Goal: Task Accomplishment & Management: Manage account settings

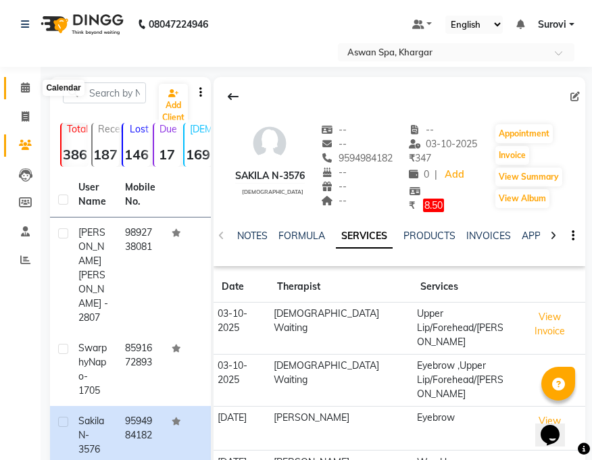
click at [25, 84] on icon at bounding box center [25, 87] width 9 height 10
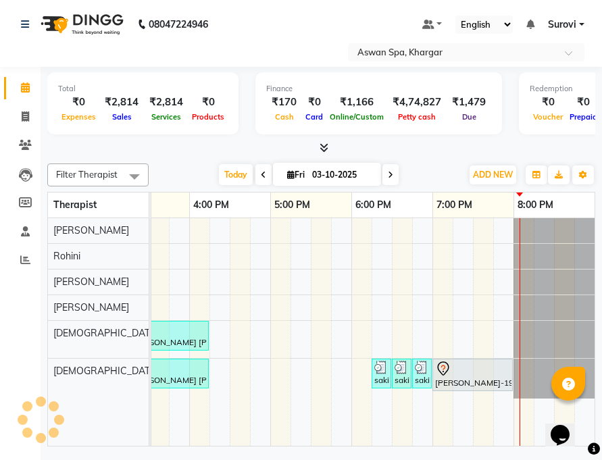
click at [445, 368] on icon at bounding box center [443, 369] width 16 height 16
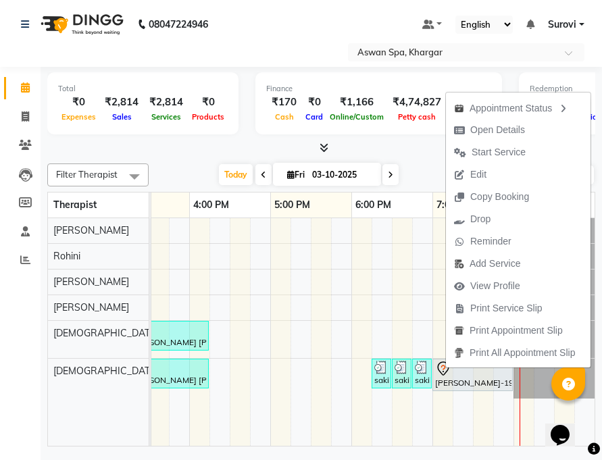
click at [483, 164] on span "Edit" at bounding box center [470, 175] width 49 height 22
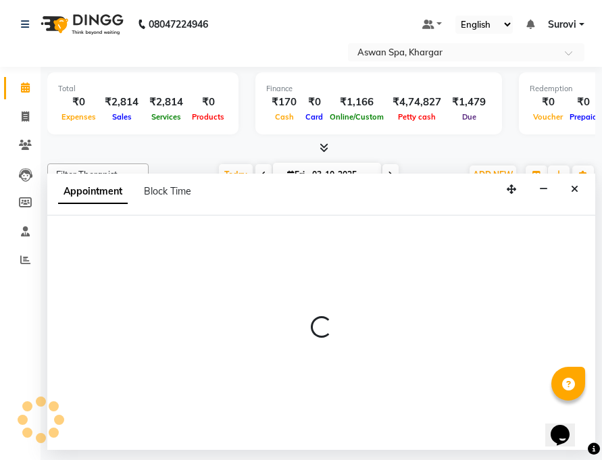
select select "tentative"
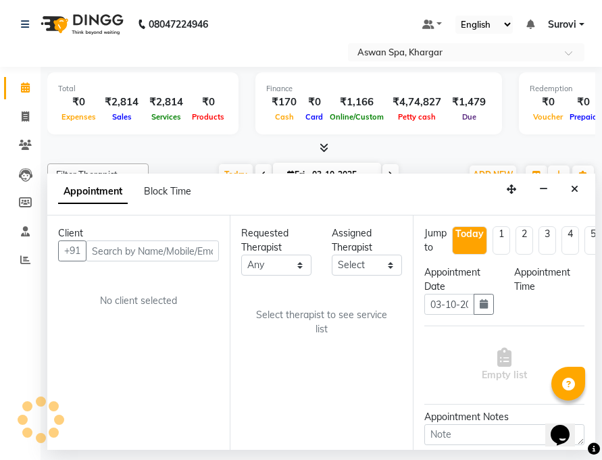
select select "66230"
select select "1140"
select select "3733"
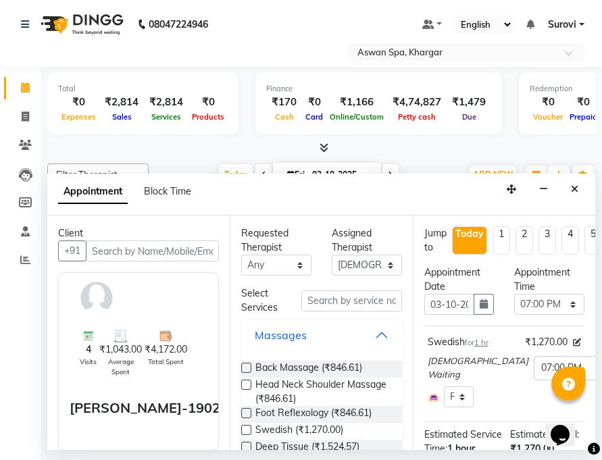
click at [372, 334] on button "Massages" at bounding box center [321, 335] width 149 height 24
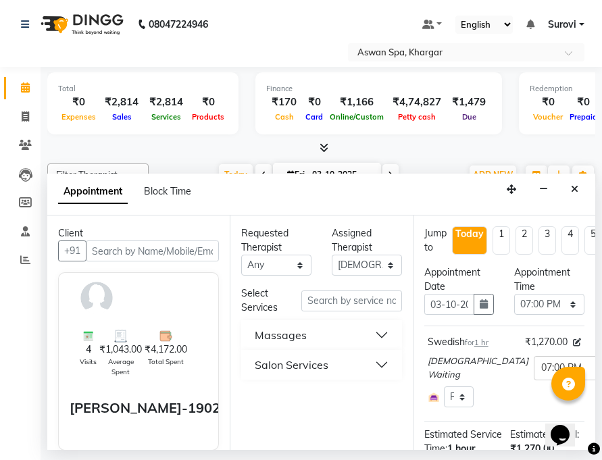
click at [379, 330] on button "Massages" at bounding box center [321, 335] width 149 height 24
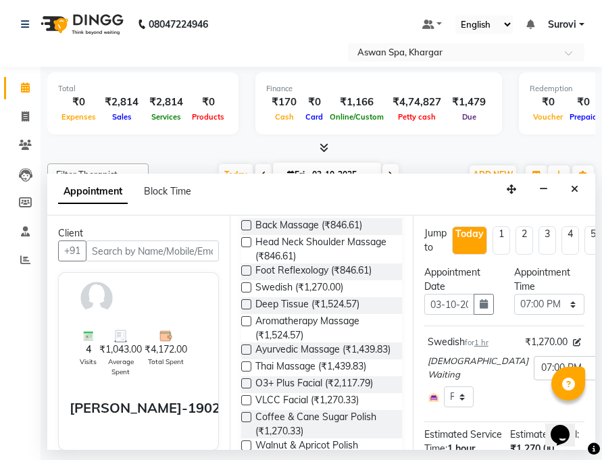
scroll to position [145, 0]
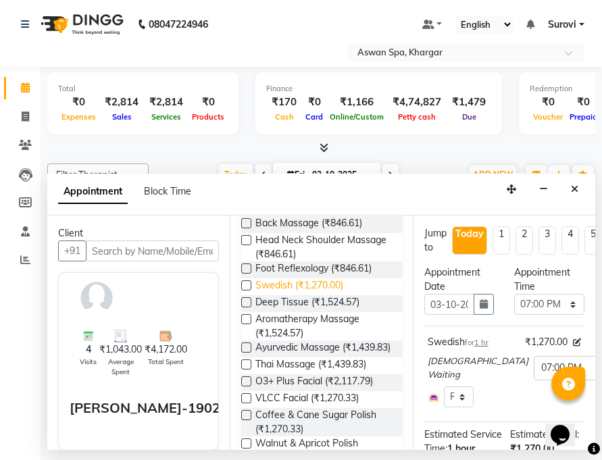
click at [305, 286] on span "Swedish (₹1,270.00)" at bounding box center [299, 286] width 88 height 17
checkbox input "false"
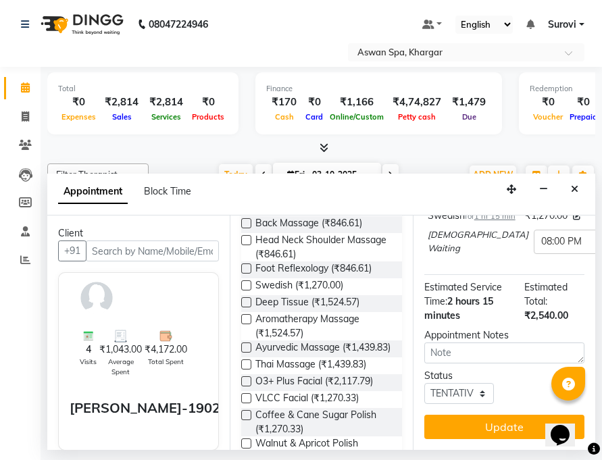
scroll to position [235, 0]
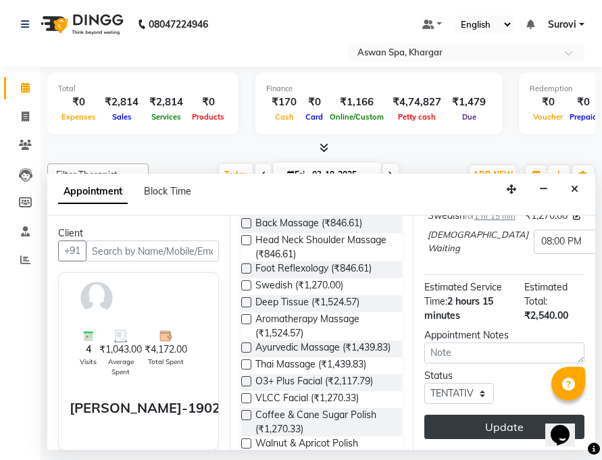
click at [491, 415] on button "Update" at bounding box center [504, 427] width 160 height 24
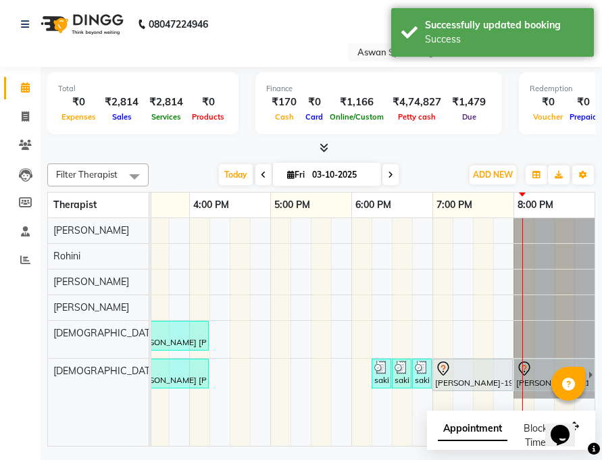
scroll to position [0, 601]
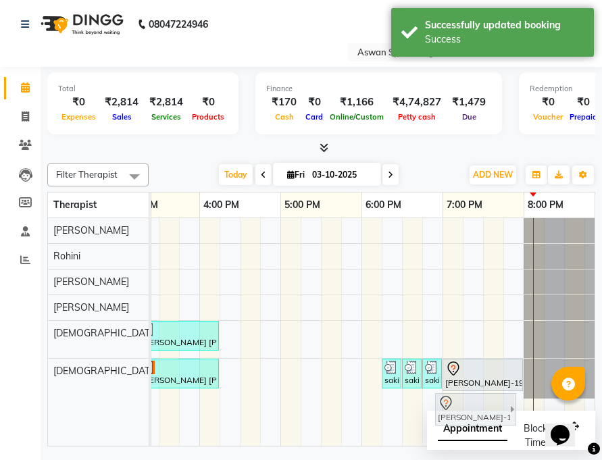
drag, startPoint x: 541, startPoint y: 374, endPoint x: 453, endPoint y: 409, distance: 95.0
click at [453, 409] on full-calendar "Therapist 8:00 AM 9:00 AM 10:00 AM 11:00 AM 12:00 PM 1:00 PM 2:00 PM 3:00 PM 4:…" at bounding box center [321, 319] width 548 height 255
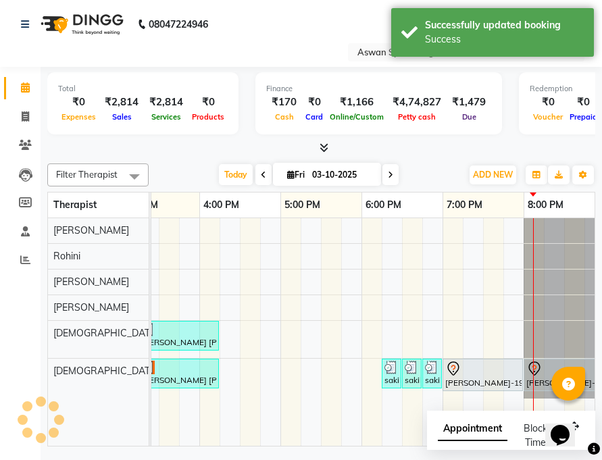
scroll to position [0, 611]
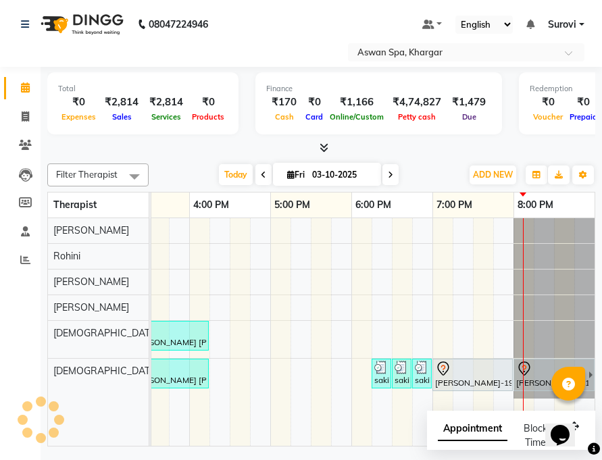
click at [470, 373] on div at bounding box center [472, 369] width 75 height 16
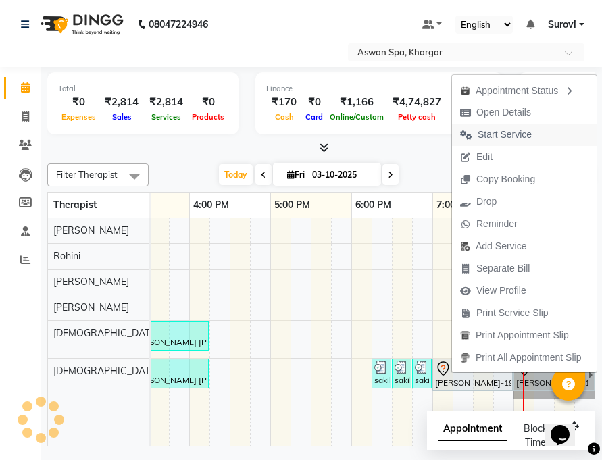
click at [508, 130] on span "Start Service" at bounding box center [505, 135] width 54 height 14
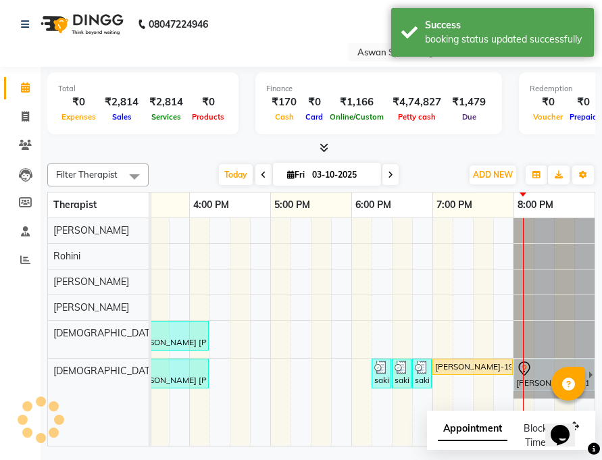
click at [539, 380] on div "[PERSON_NAME]-1902, TK07, 08:00 PM-09:15 PM, Swedish" at bounding box center [552, 375] width 74 height 28
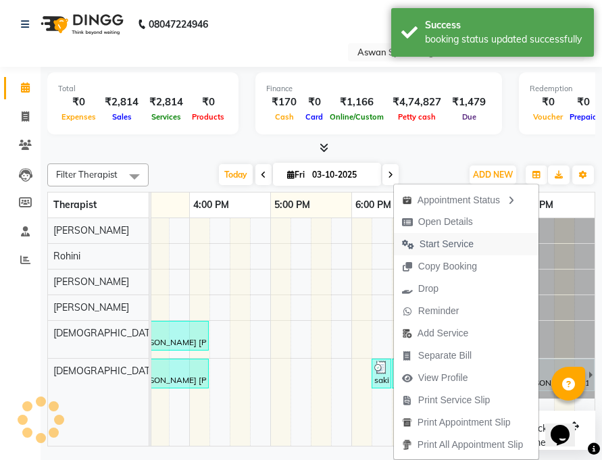
click at [447, 245] on span "Start Service" at bounding box center [447, 244] width 54 height 14
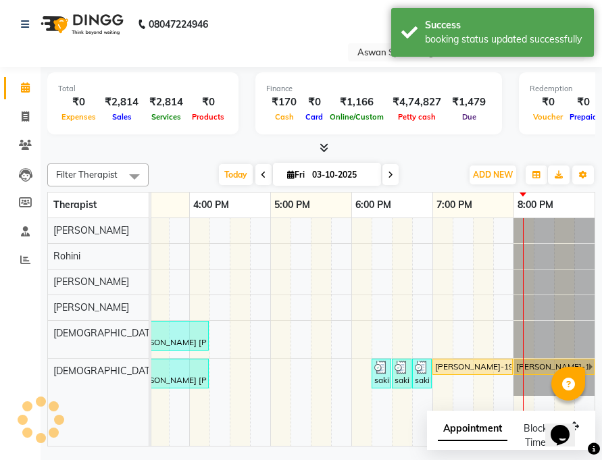
click at [478, 366] on div "[PERSON_NAME]-1902, TK07, 07:00 PM-08:00 PM, Swedish" at bounding box center [473, 367] width 78 height 12
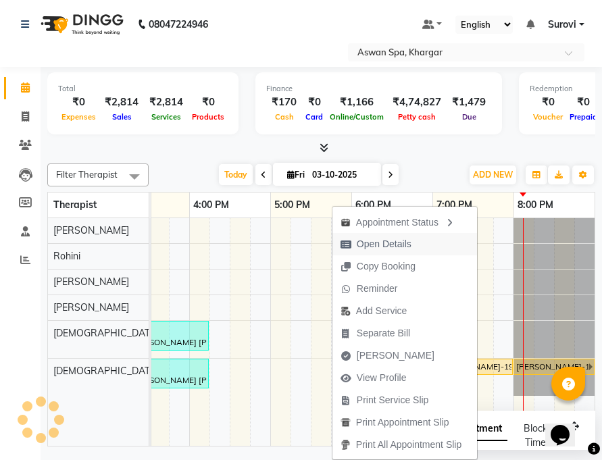
click at [395, 239] on span "Open Details" at bounding box center [384, 244] width 55 height 14
select select "1"
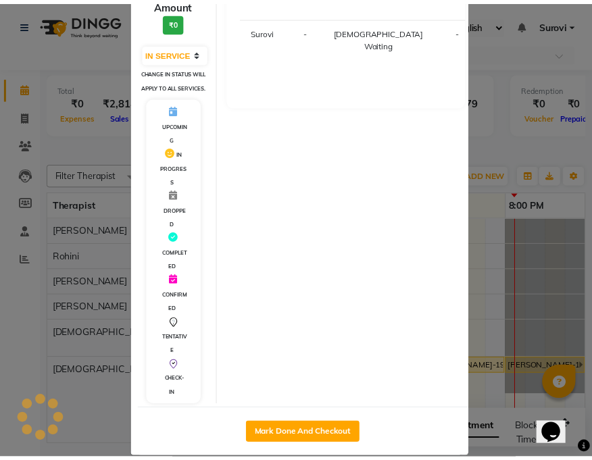
scroll to position [235, 0]
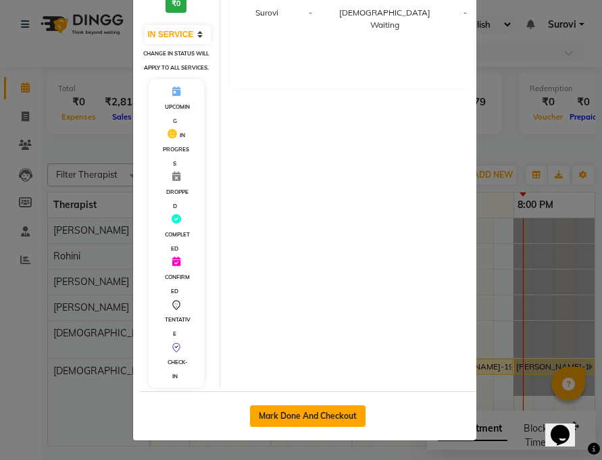
click at [328, 409] on button "Mark Done And Checkout" at bounding box center [308, 416] width 116 height 22
select select "7449"
select select "service"
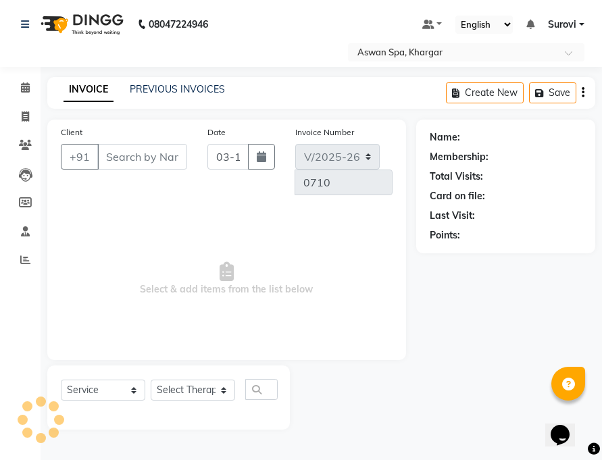
type input "8329077660"
select select "66230"
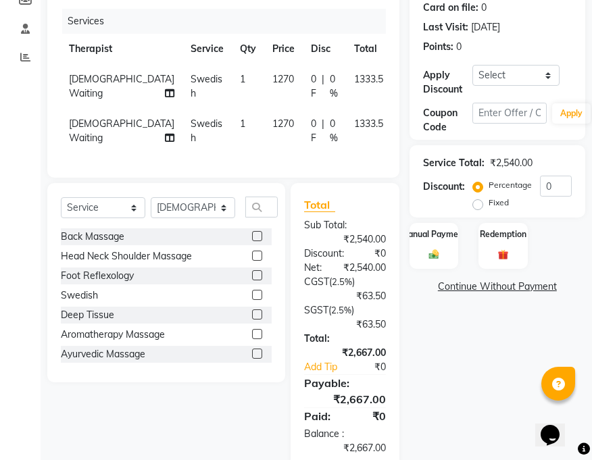
scroll to position [242, 0]
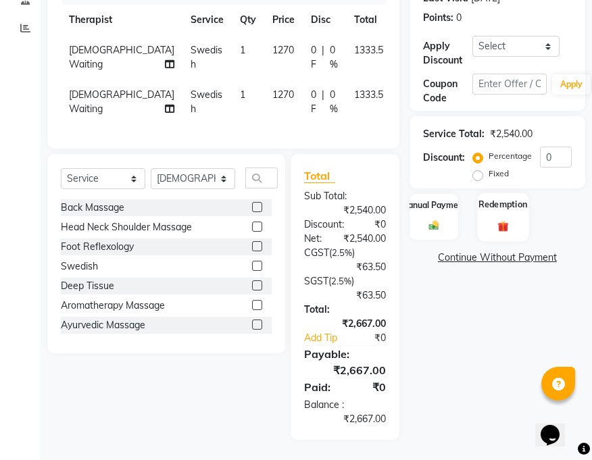
click at [511, 220] on img at bounding box center [503, 226] width 17 height 13
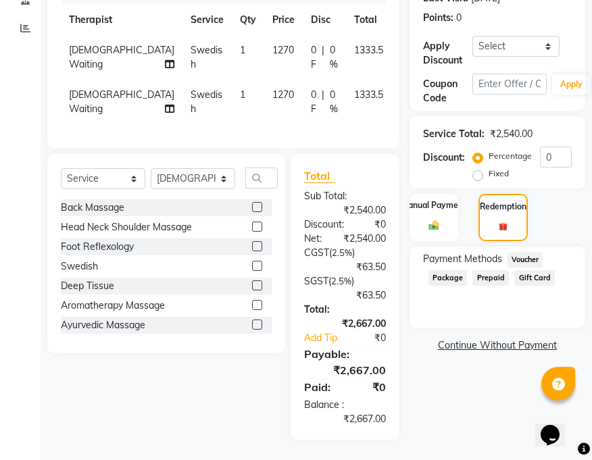
click at [533, 252] on span "Voucher" at bounding box center [526, 260] width 36 height 16
click at [487, 270] on span "Prepaid" at bounding box center [490, 278] width 36 height 16
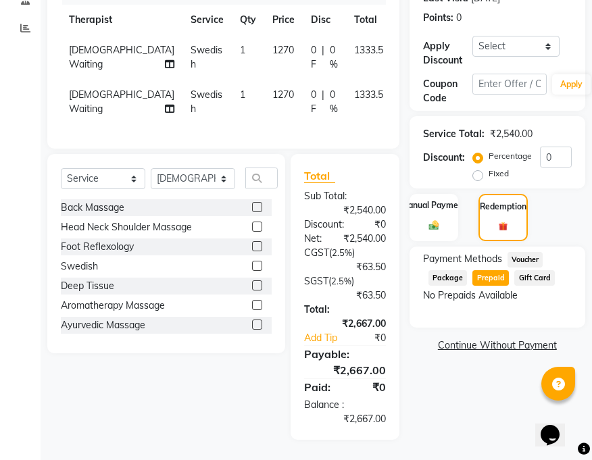
click at [529, 270] on span "Gift Card" at bounding box center [534, 278] width 41 height 16
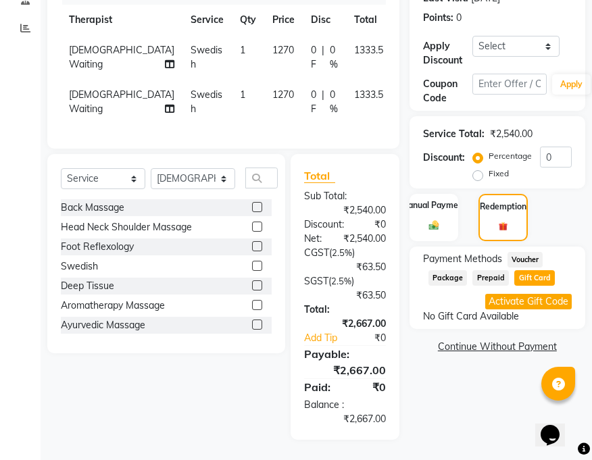
click at [542, 294] on button "Activate Gift Code" at bounding box center [528, 302] width 87 height 16
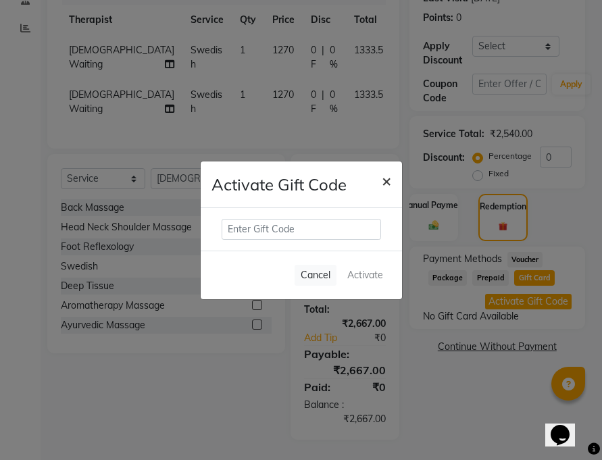
click at [389, 180] on span "×" at bounding box center [386, 180] width 9 height 20
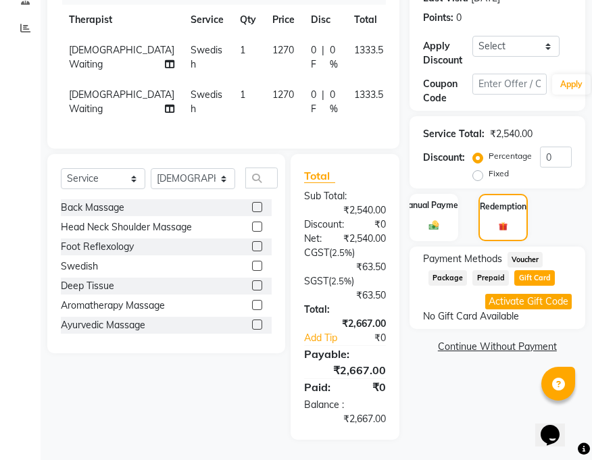
click at [455, 270] on span "Package" at bounding box center [447, 278] width 39 height 16
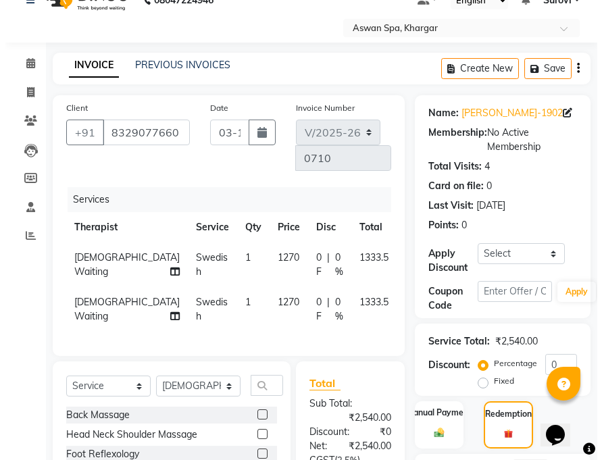
scroll to position [0, 0]
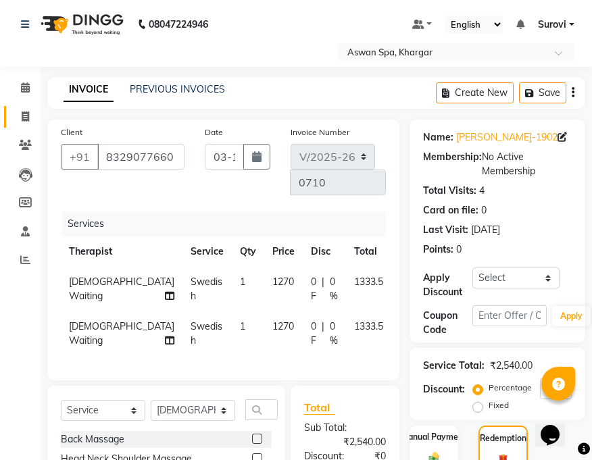
click at [12, 117] on link "Invoice" at bounding box center [20, 117] width 32 height 22
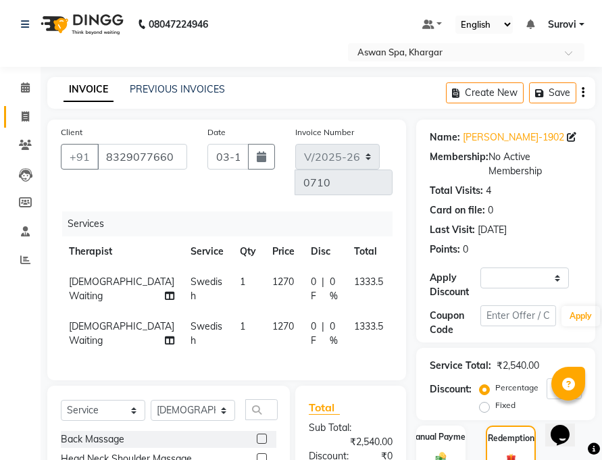
select select "7449"
select select "service"
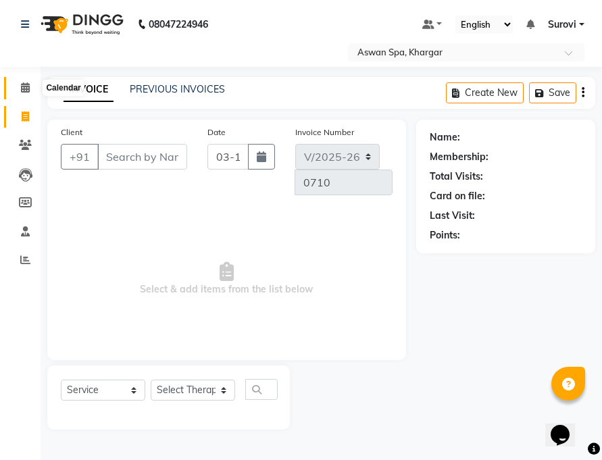
click at [21, 85] on icon at bounding box center [25, 87] width 9 height 10
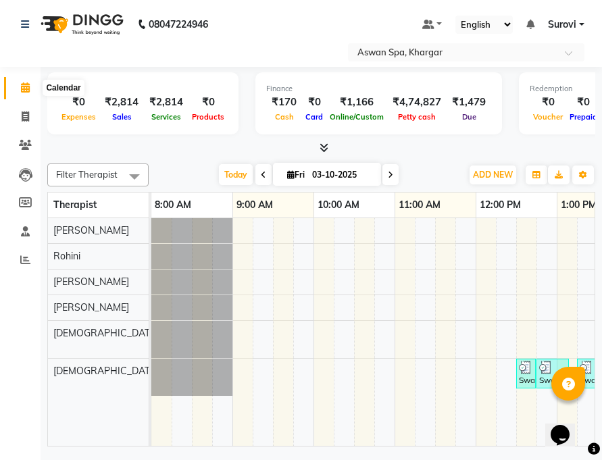
click at [24, 88] on icon at bounding box center [25, 87] width 9 height 10
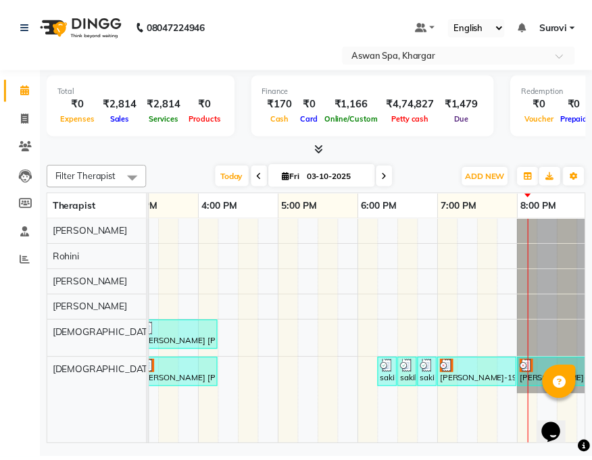
scroll to position [0, 611]
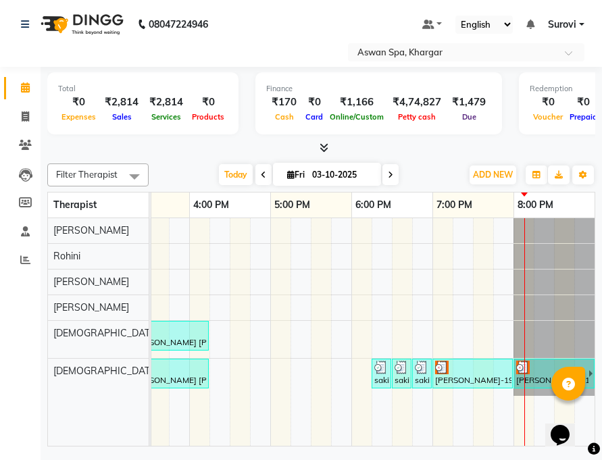
drag, startPoint x: 263, startPoint y: 439, endPoint x: 9, endPoint y: 6, distance: 501.9
click at [474, 376] on div "[PERSON_NAME]-1902, TK07, 07:00 PM-08:00 PM, Swedish" at bounding box center [473, 374] width 78 height 26
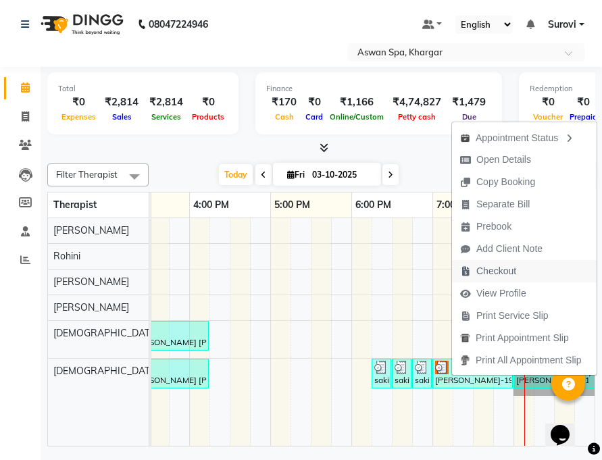
click at [495, 270] on span "Checkout" at bounding box center [496, 271] width 40 height 14
select select "7449"
select select "service"
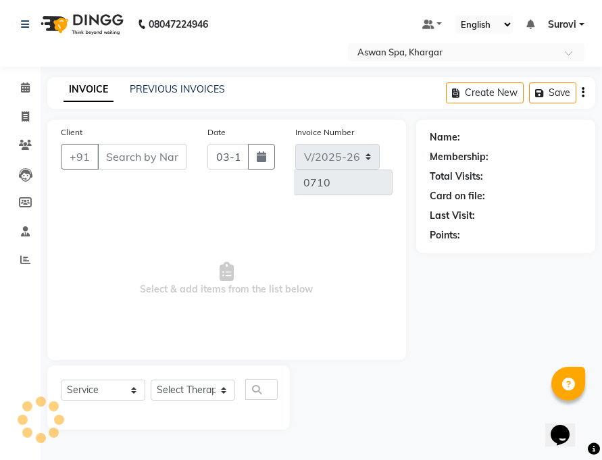
type input "8329077660"
select select "66230"
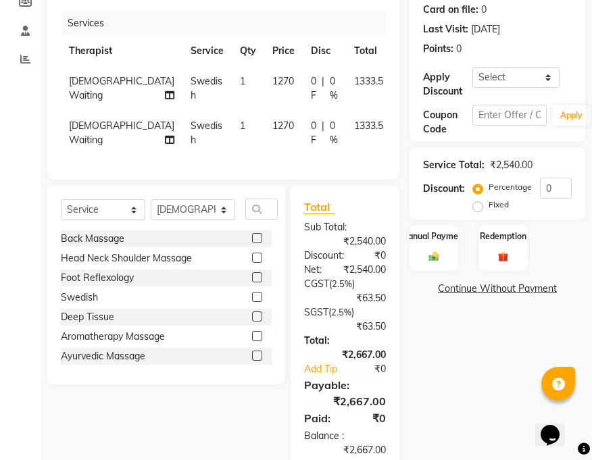
scroll to position [203, 0]
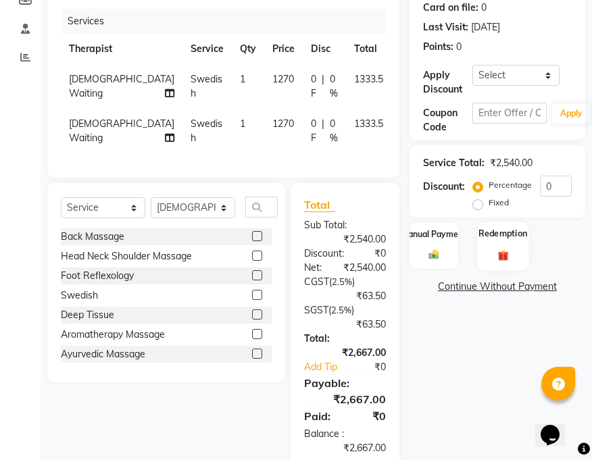
click at [519, 247] on div "Redemption" at bounding box center [503, 246] width 51 height 48
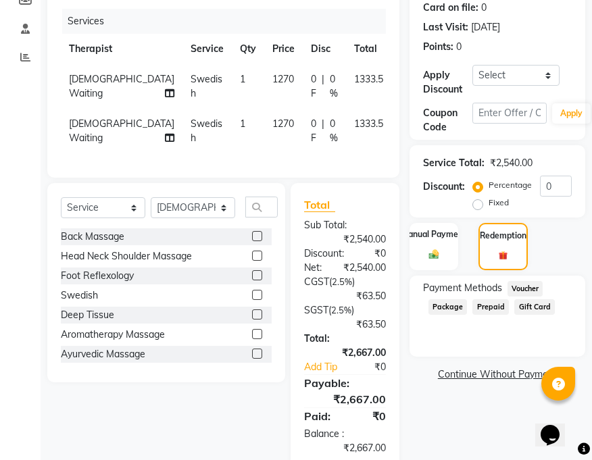
click at [520, 374] on link "Continue Without Payment" at bounding box center [497, 375] width 170 height 14
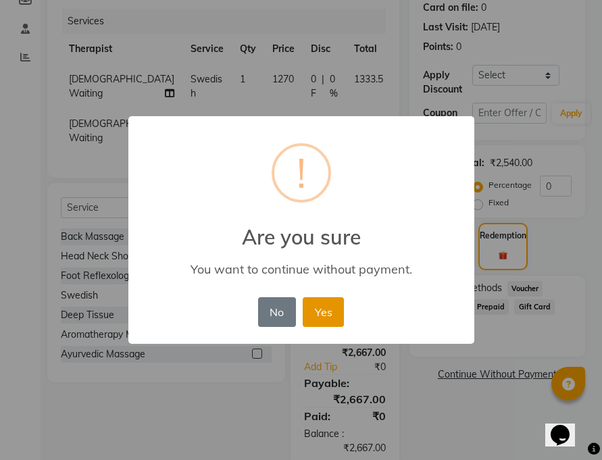
click at [336, 314] on button "Yes" at bounding box center [323, 312] width 41 height 30
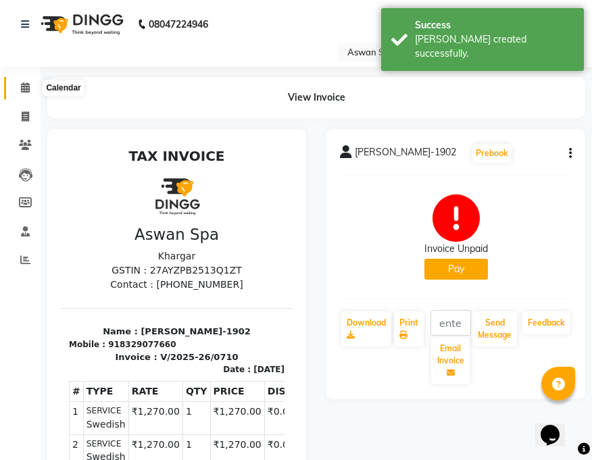
click at [25, 87] on icon at bounding box center [25, 87] width 9 height 10
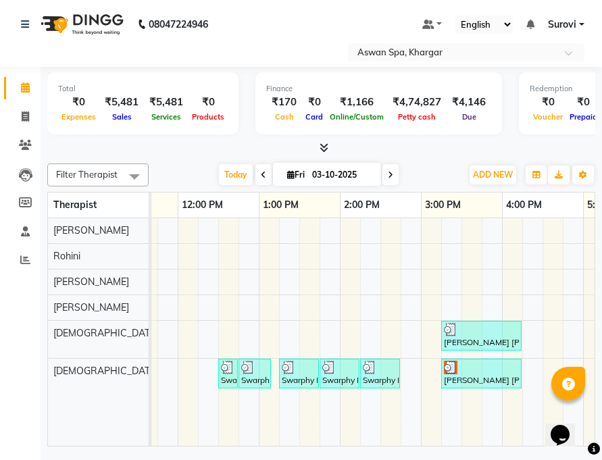
scroll to position [0, 291]
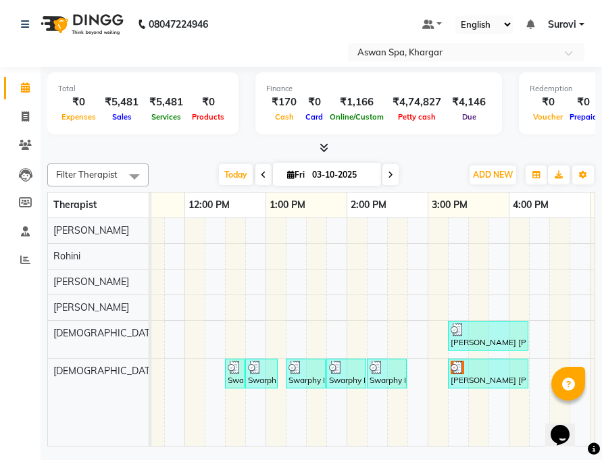
click at [237, 373] on img at bounding box center [235, 368] width 14 height 14
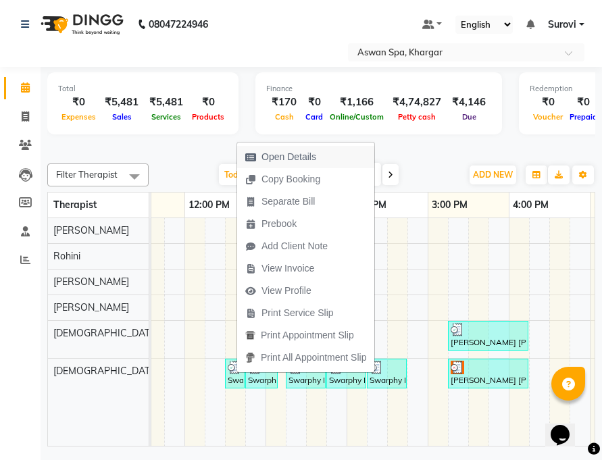
click at [315, 159] on span "Open Details" at bounding box center [289, 157] width 55 height 14
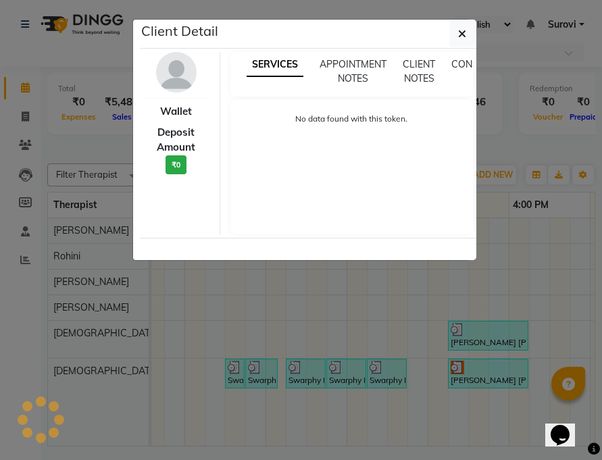
select select "3"
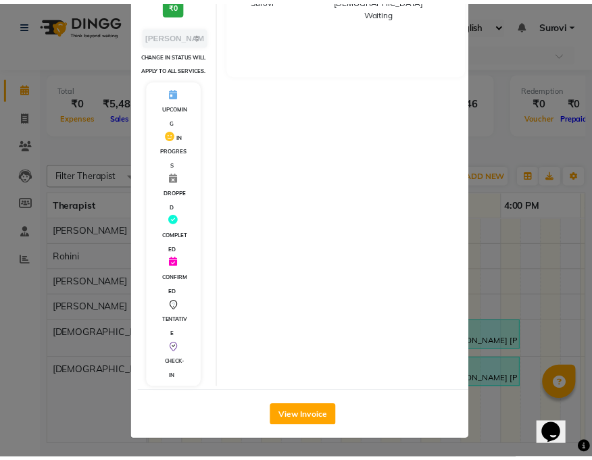
scroll to position [235, 0]
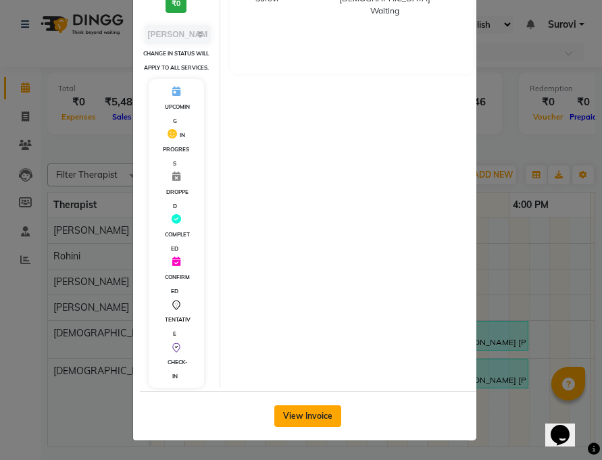
click at [314, 411] on button "View Invoice" at bounding box center [307, 416] width 67 height 22
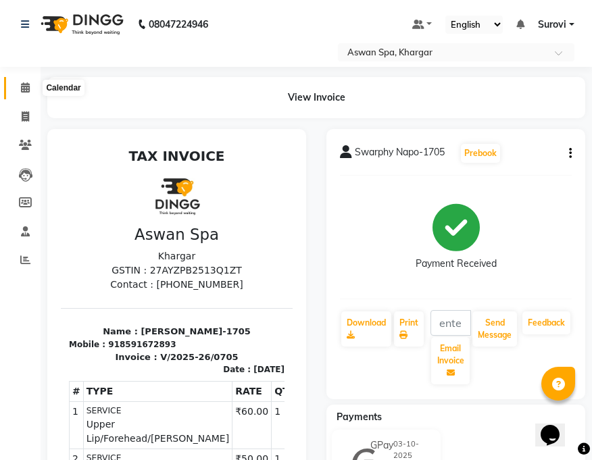
click at [25, 87] on icon at bounding box center [25, 87] width 9 height 10
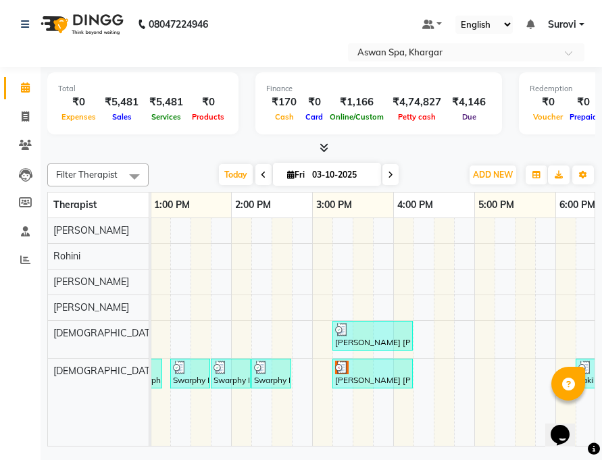
scroll to position [0, 282]
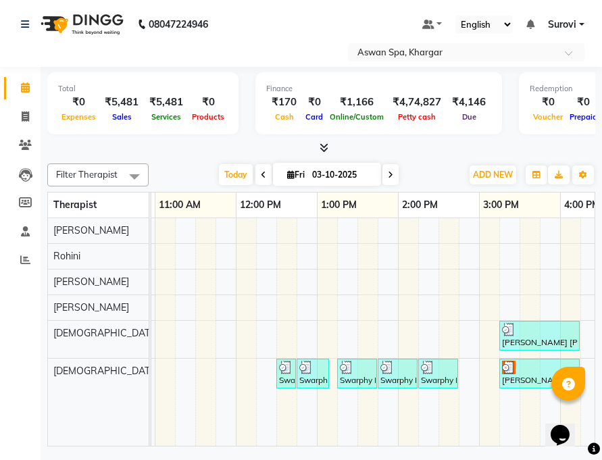
click at [439, 372] on div at bounding box center [438, 368] width 34 height 14
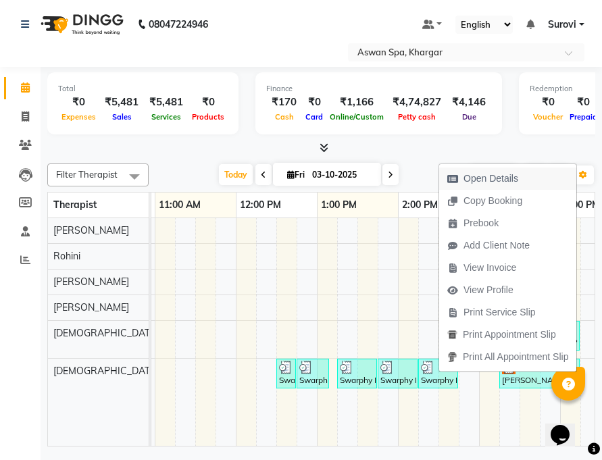
click at [496, 180] on span "Open Details" at bounding box center [491, 179] width 55 height 14
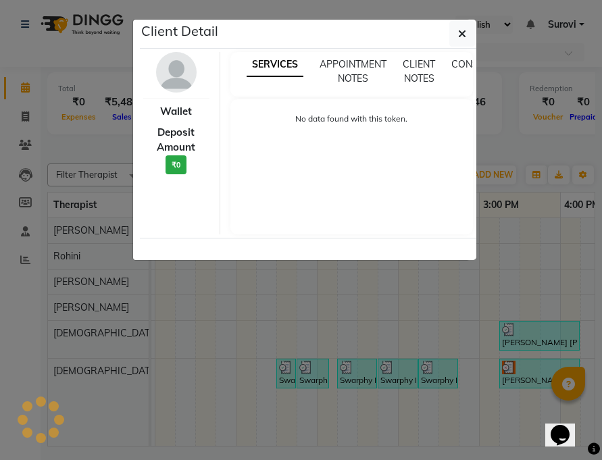
select select "3"
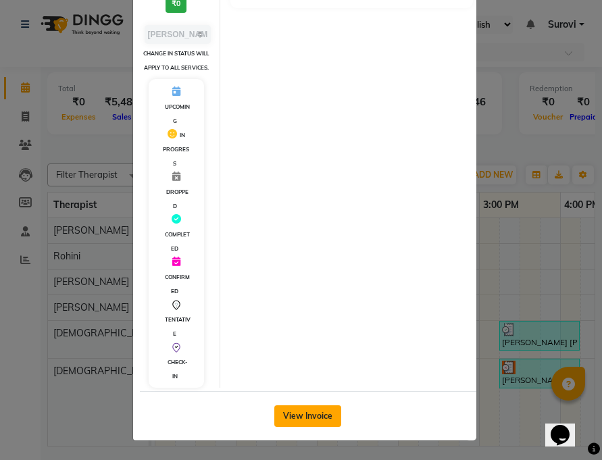
click at [318, 417] on button "View Invoice" at bounding box center [307, 416] width 67 height 22
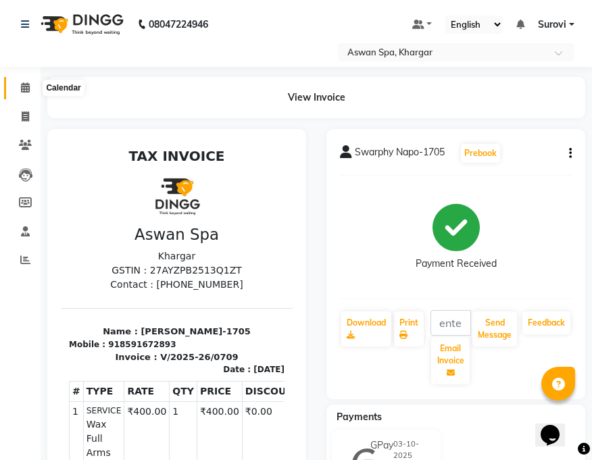
click at [24, 84] on icon at bounding box center [25, 87] width 9 height 10
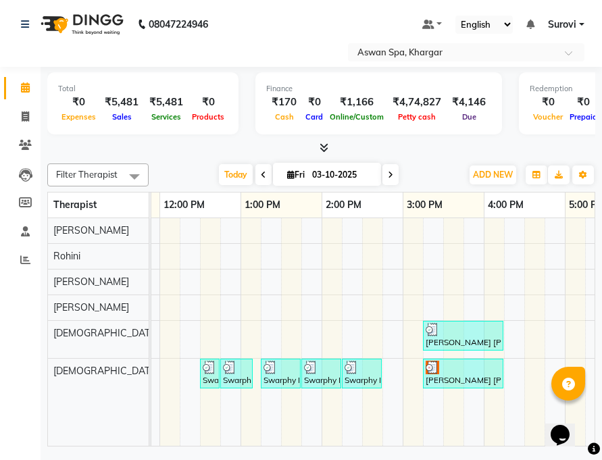
click at [471, 340] on div "[PERSON_NAME] [PERSON_NAME] - 603, TK05, 03:15 PM-04:15 PM, Natural Hair Spa Men" at bounding box center [463, 336] width 78 height 26
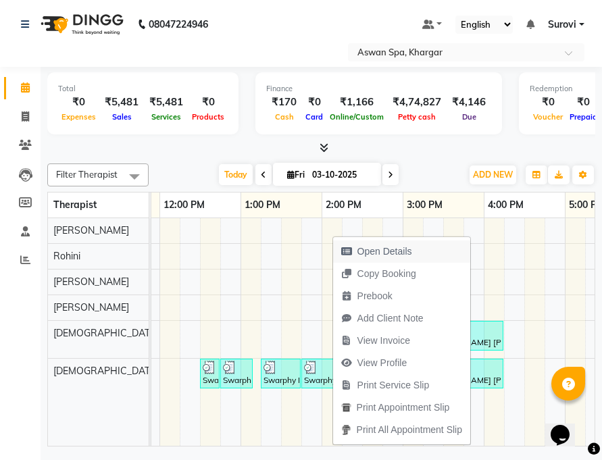
click at [399, 248] on span "Open Details" at bounding box center [384, 252] width 55 height 14
select select "3"
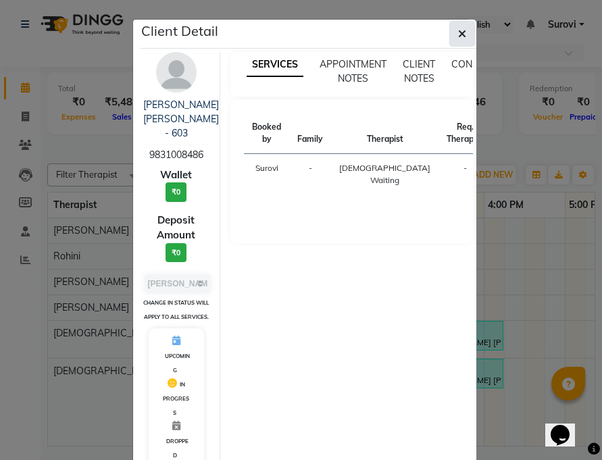
click at [458, 31] on icon "button" at bounding box center [462, 33] width 8 height 11
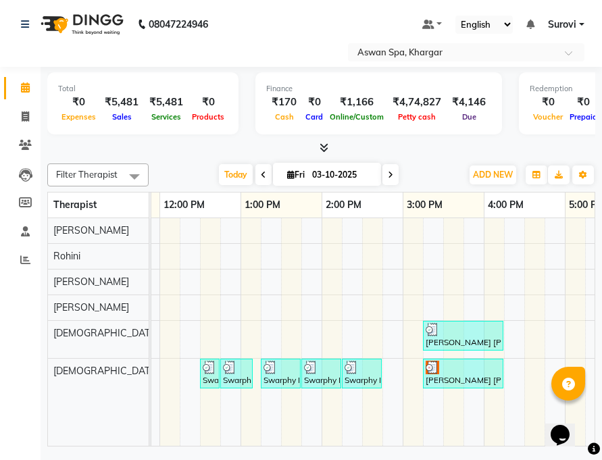
click at [282, 374] on div "Swarphy Napo-1705, TK03, 01:15 PM-01:45 PM, Wax Underarm" at bounding box center [280, 374] width 37 height 26
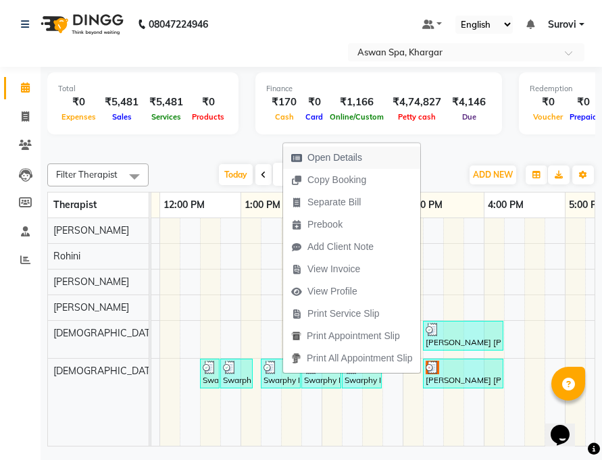
click at [366, 166] on span "Open Details" at bounding box center [326, 158] width 87 height 22
select select "3"
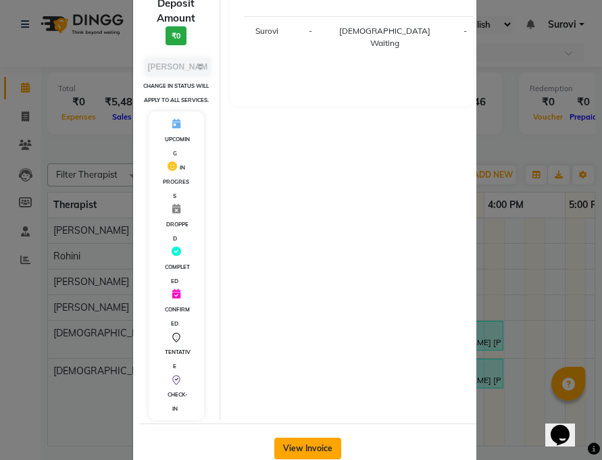
click at [328, 444] on button "View Invoice" at bounding box center [307, 449] width 67 height 22
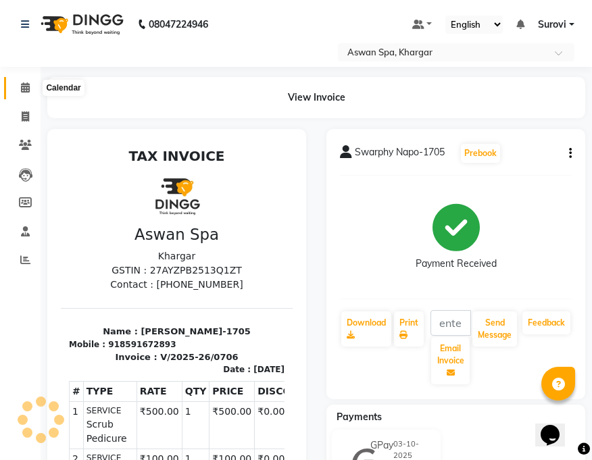
click at [28, 87] on icon at bounding box center [25, 87] width 9 height 10
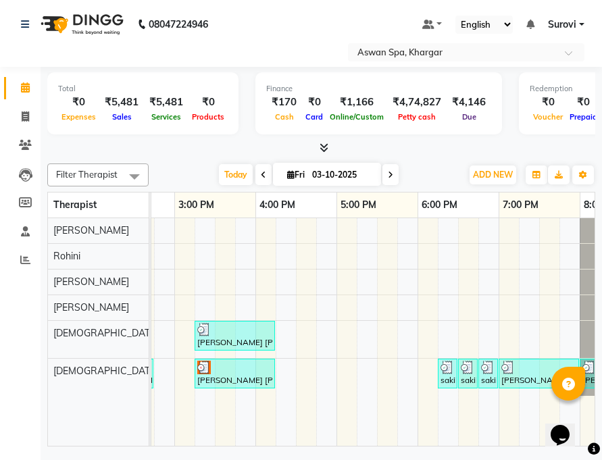
click at [467, 366] on img at bounding box center [468, 368] width 14 height 14
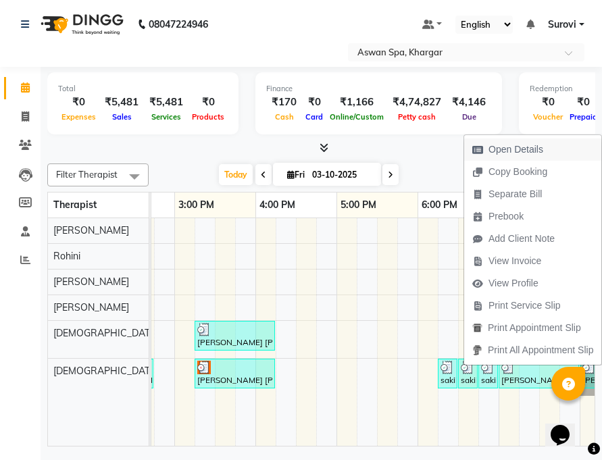
click at [531, 145] on span "Open Details" at bounding box center [516, 150] width 55 height 14
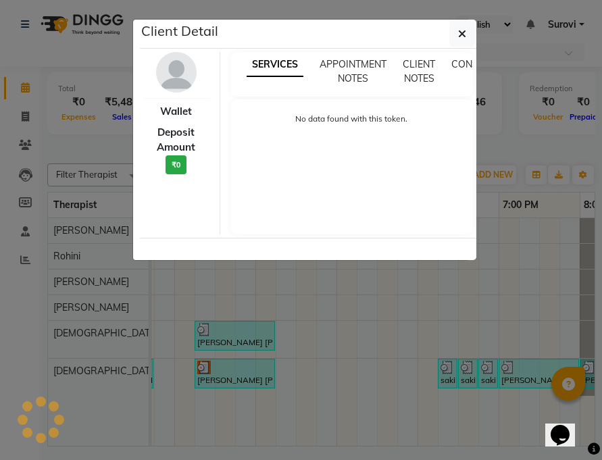
select select "3"
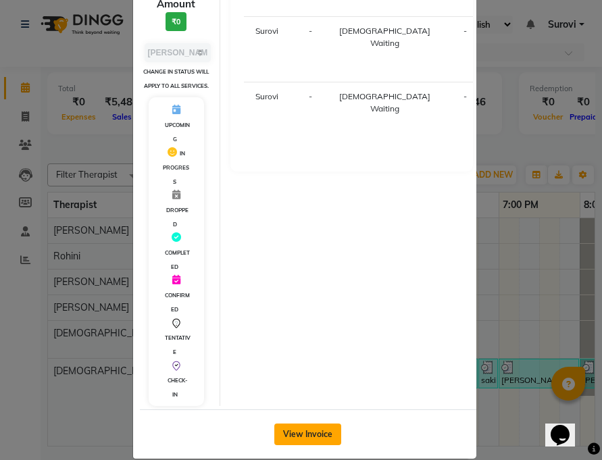
click at [305, 432] on button "View Invoice" at bounding box center [307, 435] width 67 height 22
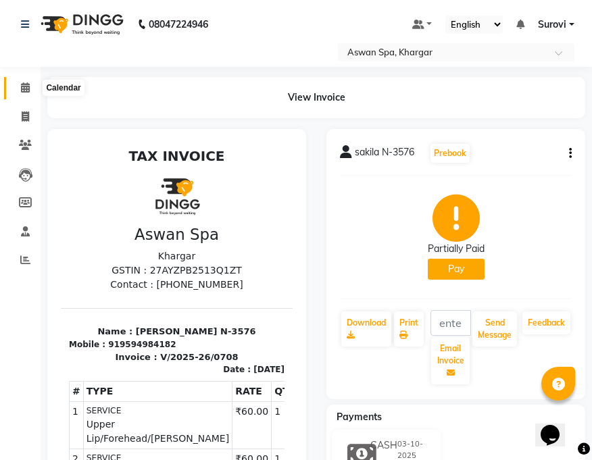
click at [22, 82] on span at bounding box center [26, 88] width 24 height 16
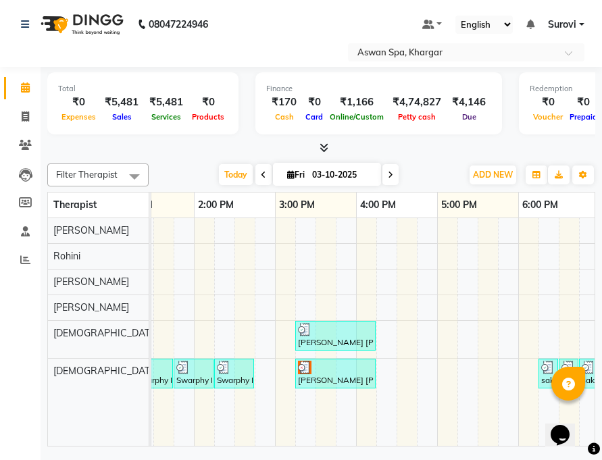
drag, startPoint x: 0, startPoint y: 303, endPoint x: 460, endPoint y: 399, distance: 470.1
click at [466, 410] on td at bounding box center [468, 332] width 20 height 228
